Goal: Task Accomplishment & Management: Use online tool/utility

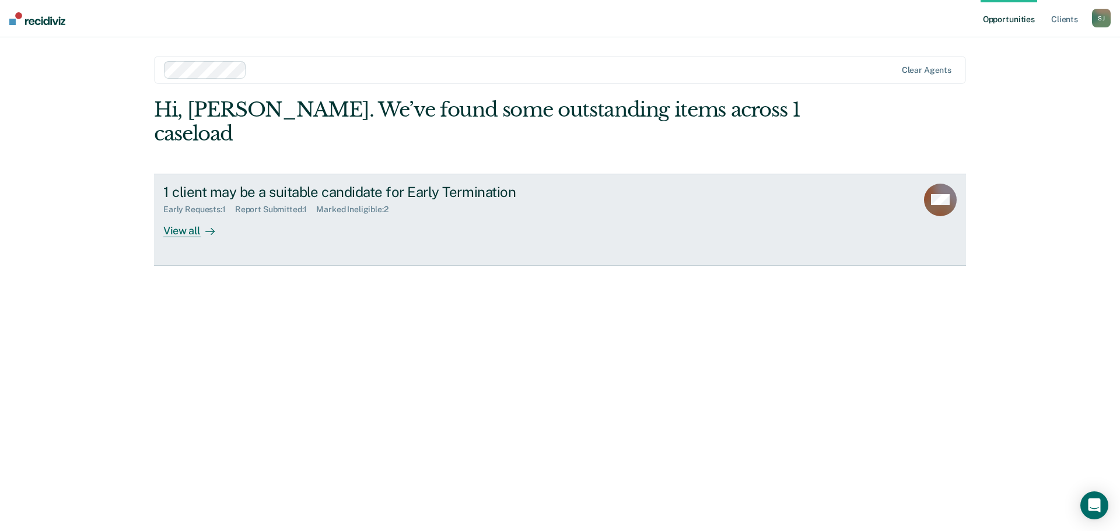
click at [262, 192] on div "1 client may be a suitable candidate for Early Termination Early Requests : 1 R…" at bounding box center [381, 211] width 437 height 54
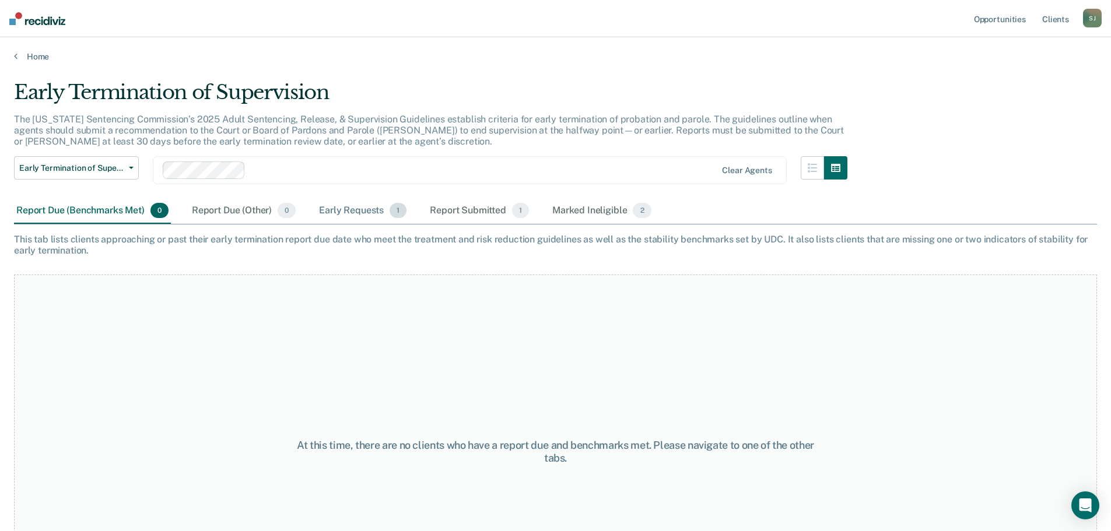
click at [336, 209] on div "Early Requests 1" at bounding box center [363, 211] width 92 height 26
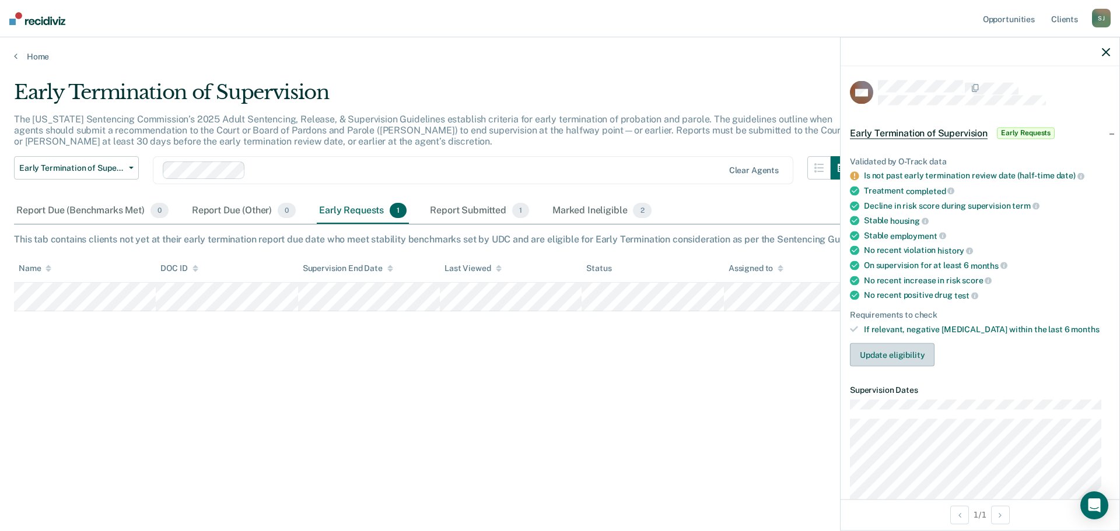
click at [883, 353] on button "Update eligibility" at bounding box center [892, 354] width 85 height 23
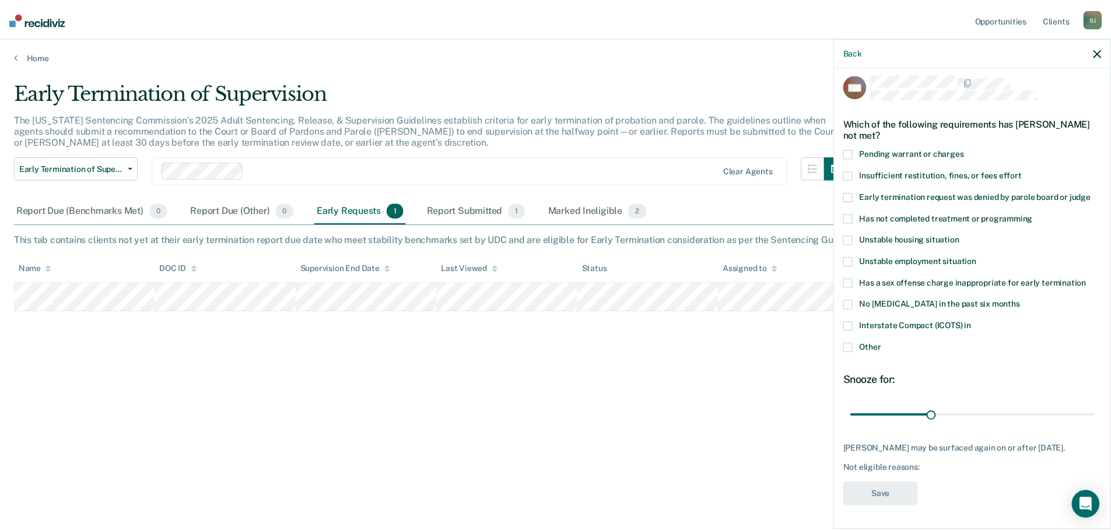
scroll to position [15, 0]
click at [1101, 51] on div "Back" at bounding box center [979, 51] width 279 height 29
click at [1104, 52] on icon "button" at bounding box center [1105, 52] width 8 height 8
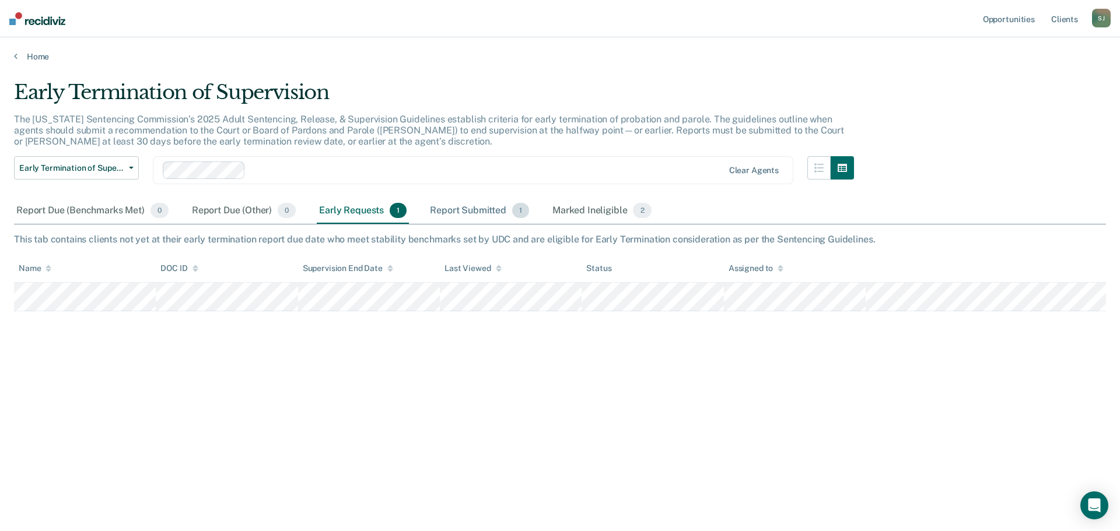
click at [494, 208] on div "Report Submitted 1" at bounding box center [479, 211] width 104 height 26
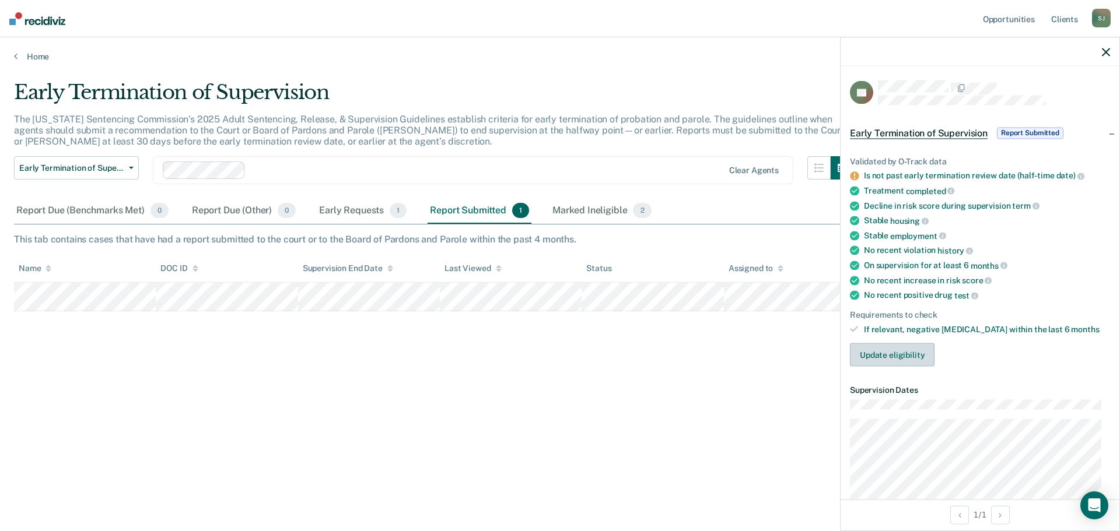
click at [906, 356] on button "Update eligibility" at bounding box center [892, 354] width 85 height 23
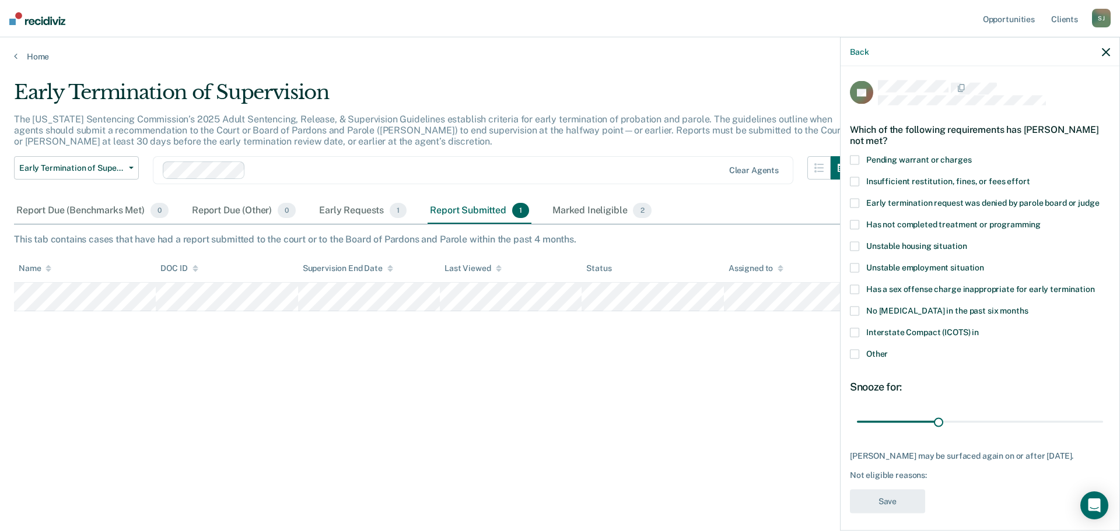
click at [893, 159] on span "Pending warrant or charges" at bounding box center [918, 159] width 105 height 9
click at [910, 492] on button "Save" at bounding box center [887, 502] width 75 height 24
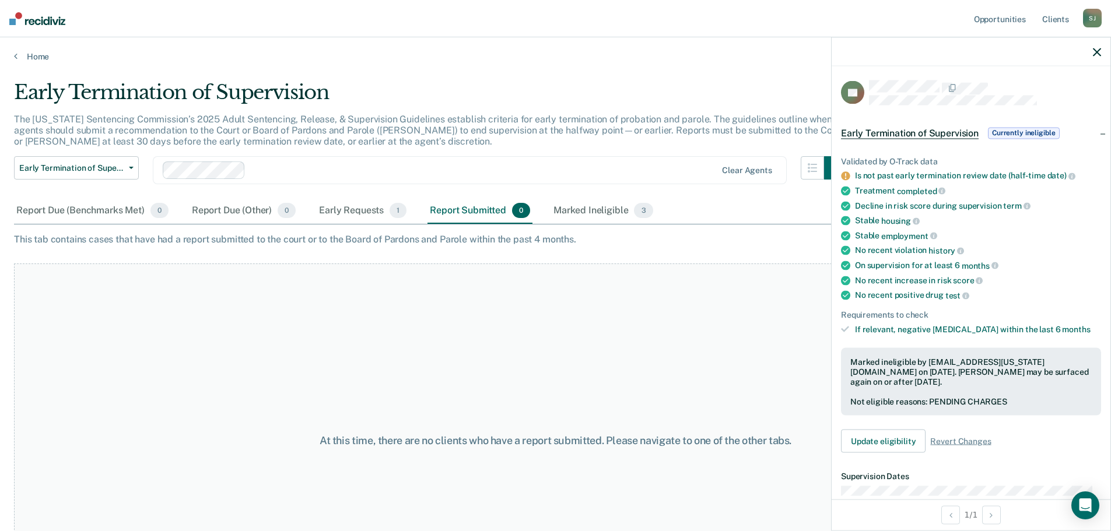
click at [1094, 54] on icon "button" at bounding box center [1097, 52] width 8 height 8
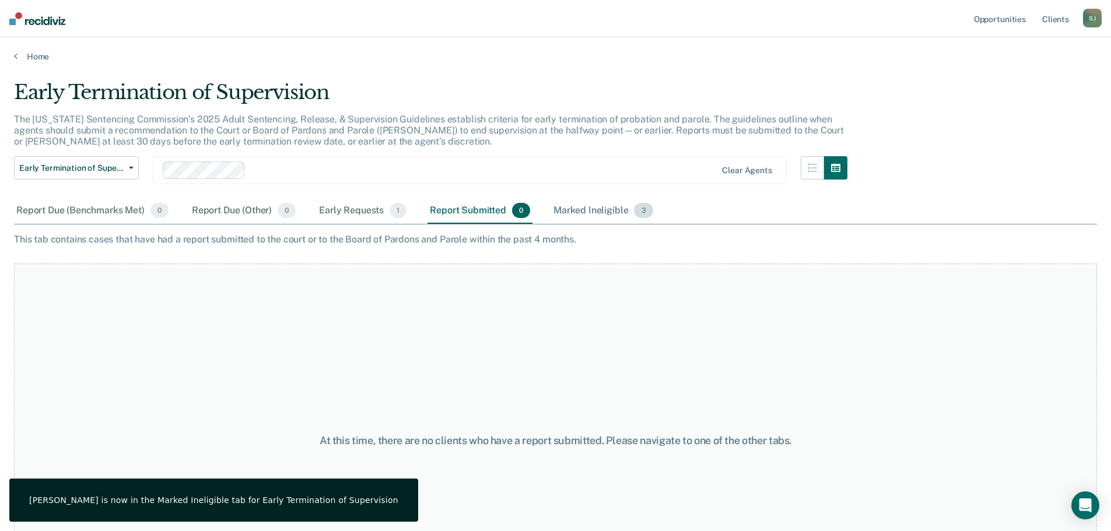
click at [610, 200] on div "Early Termination of Supervision The [US_STATE] Sentencing Commission’s 2025 Ad…" at bounding box center [555, 261] width 1083 height 363
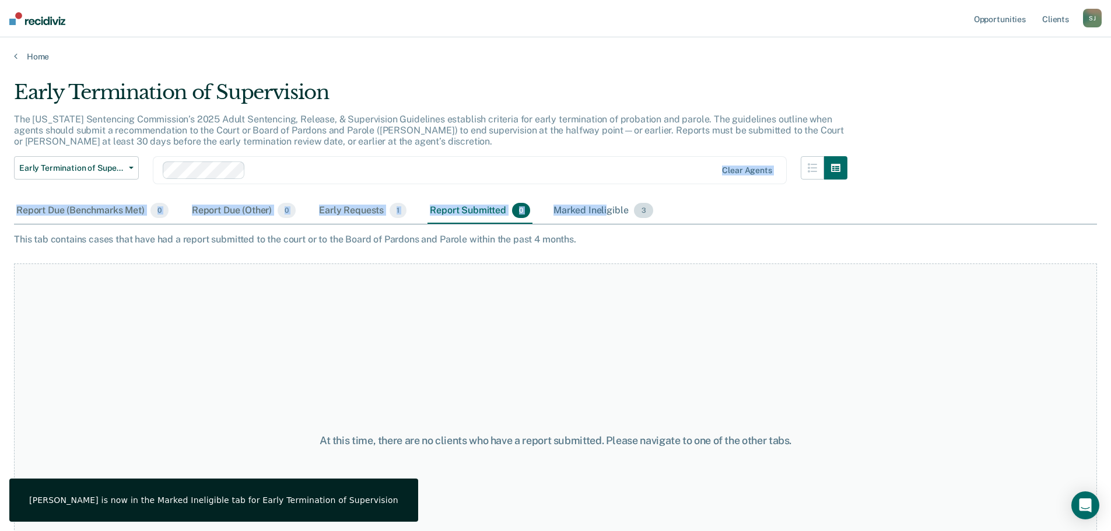
click at [607, 206] on div "Marked Ineligible 3" at bounding box center [603, 211] width 104 height 26
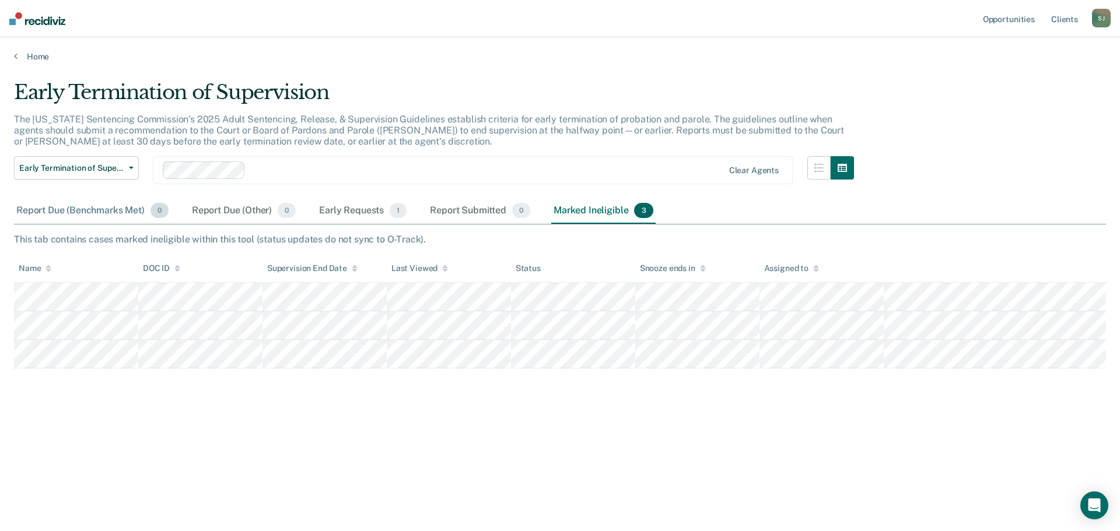
click at [74, 208] on div "Report Due (Benchmarks Met) 0" at bounding box center [92, 211] width 157 height 26
